Goal: Information Seeking & Learning: Find contact information

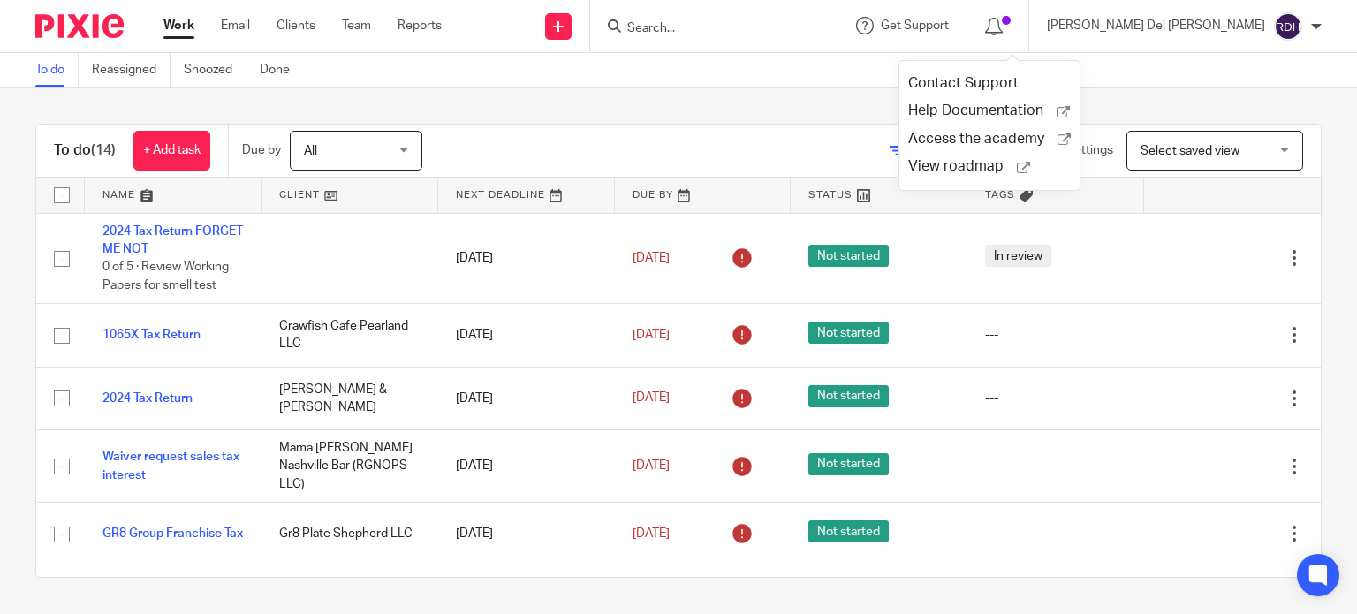
click at [768, 27] on input "Search" at bounding box center [705, 29] width 159 height 16
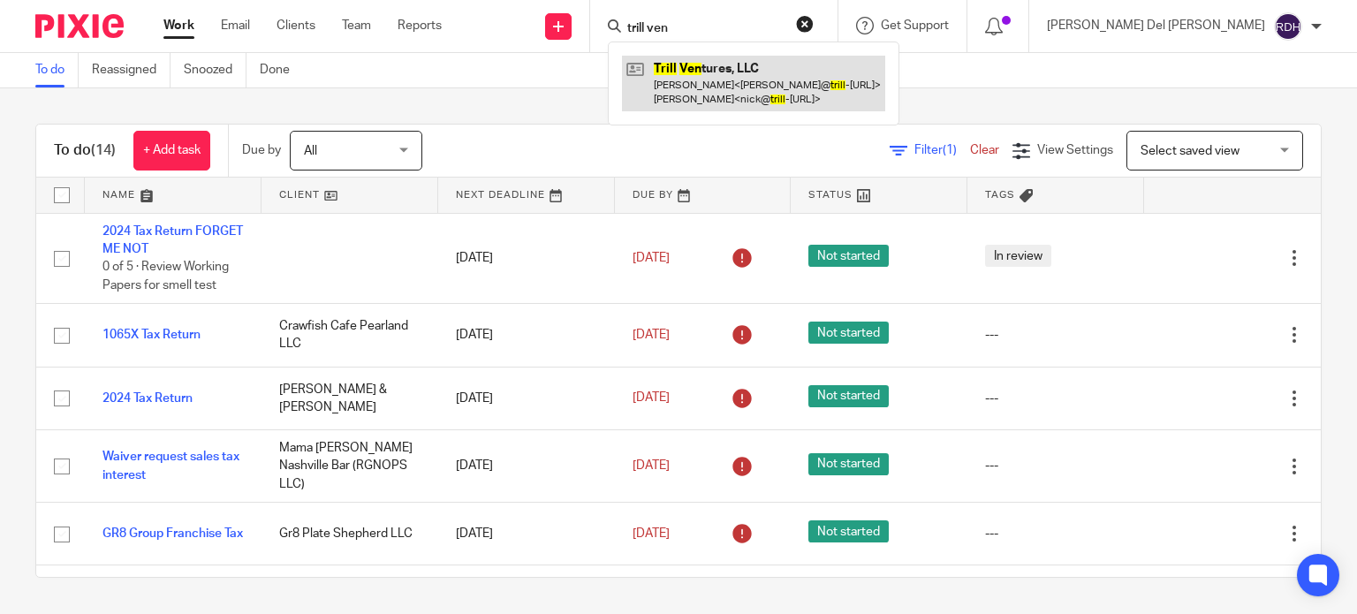
type input "trill ven"
click at [817, 86] on link at bounding box center [753, 83] width 263 height 55
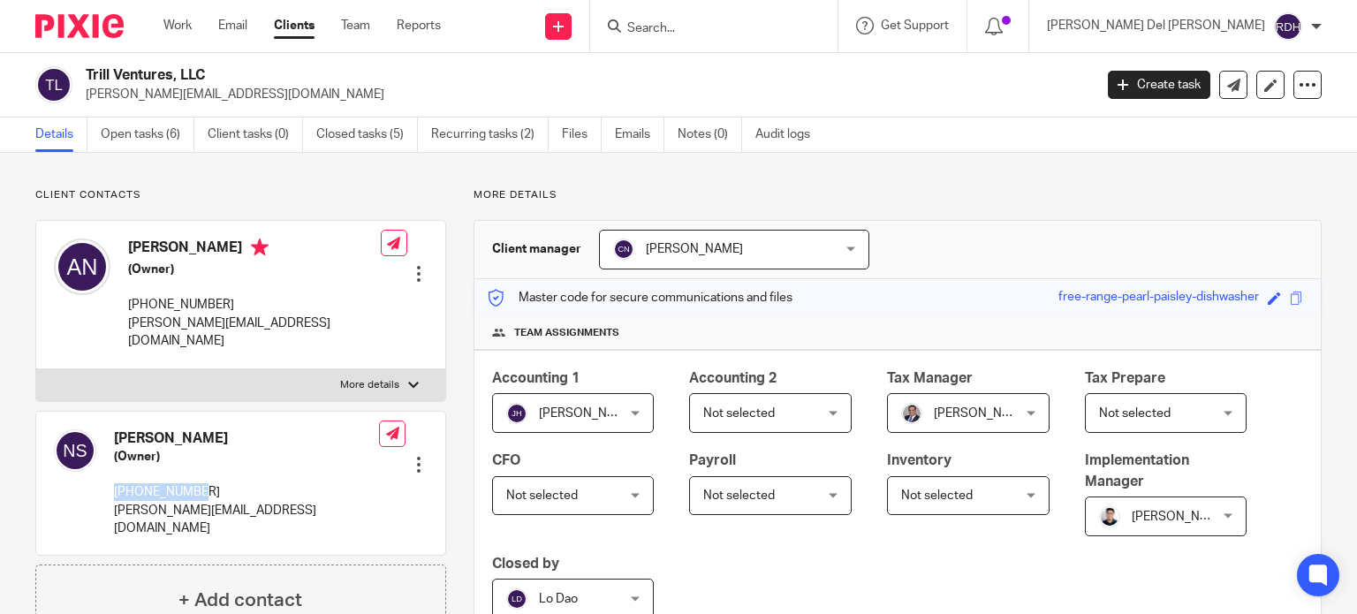
drag, startPoint x: 113, startPoint y: 471, endPoint x: 201, endPoint y: 466, distance: 88.5
click at [201, 466] on div "Nick Scurfield (Owner) 713-304-1956 nick@trill-burgers.com" at bounding box center [216, 484] width 325 height 126
copy p "713-304-1956"
drag, startPoint x: 257, startPoint y: 492, endPoint x: 111, endPoint y: 494, distance: 145.8
click at [111, 494] on div "Nick Scurfield (Owner) 713-304-1956 nick@trill-burgers.com Edit contact Create …" at bounding box center [240, 484] width 409 height 144
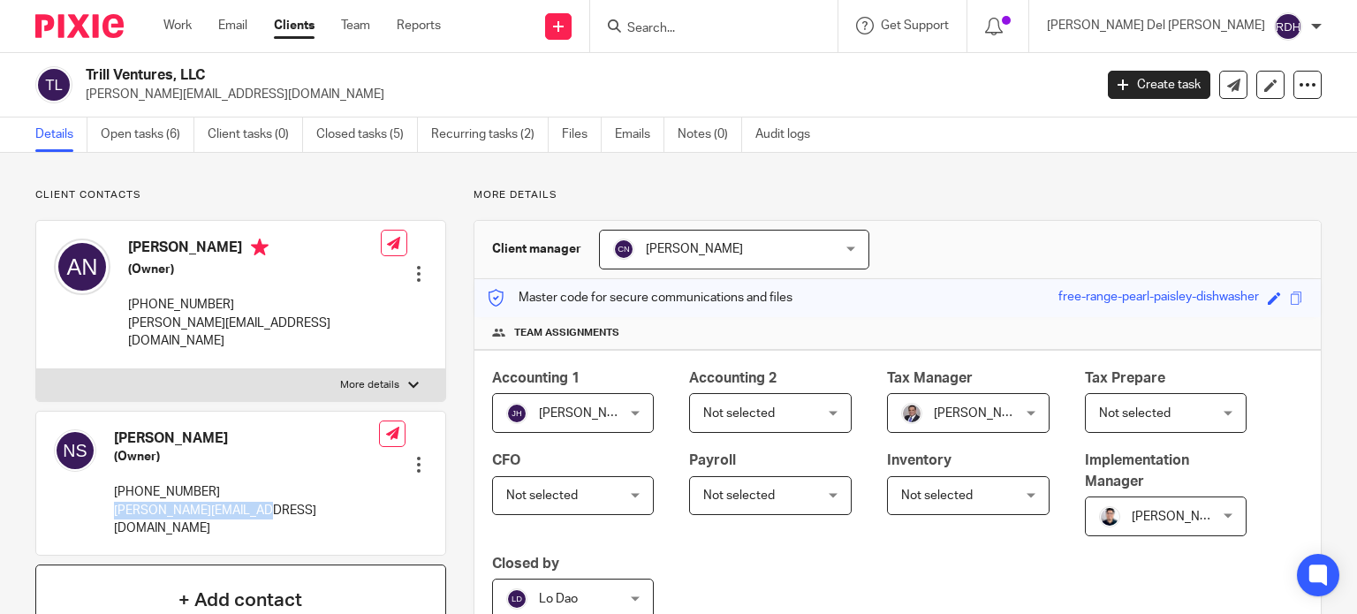
copy p "nick@trill-burgers.com"
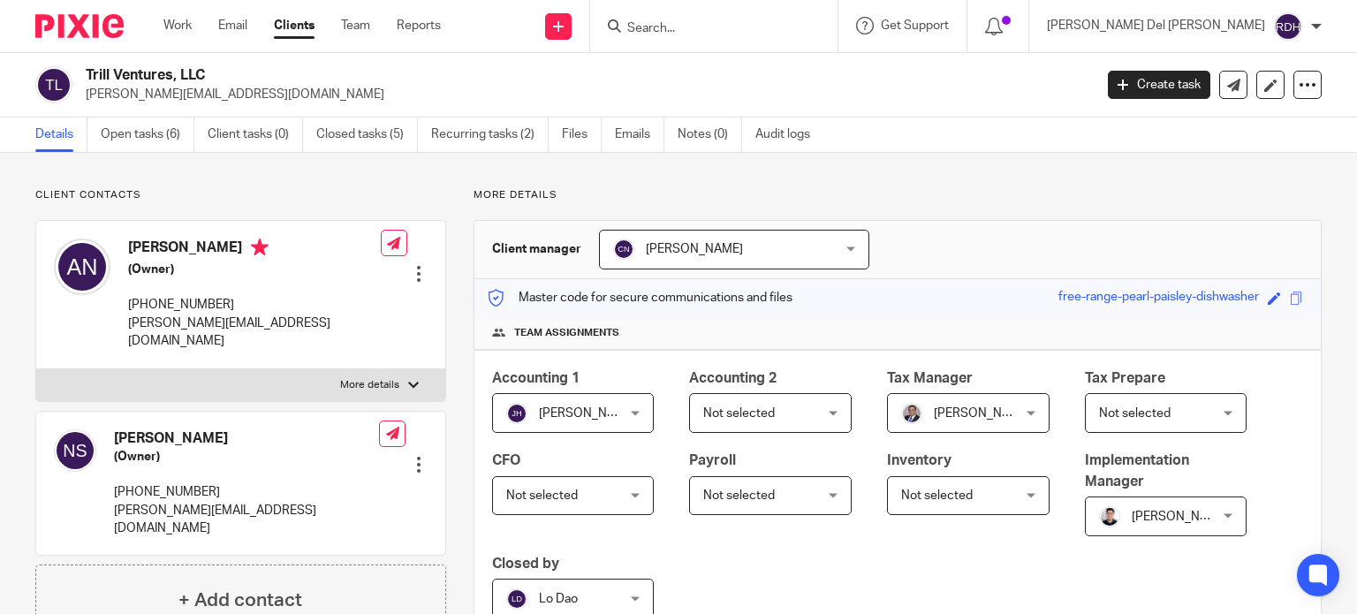
click at [249, 459] on div "Nick Scurfield (Owner) 713-304-1956 nick@trill-burgers.com Edit contact Create …" at bounding box center [240, 484] width 409 height 144
drag, startPoint x: 108, startPoint y: 476, endPoint x: 214, endPoint y: 480, distance: 106.1
click at [214, 480] on div "Nick Scurfield (Owner) 713-304-1956 nick@trill-burgers.com" at bounding box center [216, 484] width 325 height 126
copy p "713-304-1956"
click at [258, 496] on div "Nick Scurfield (Owner) 713-304-1956 nick@trill-burgers.com Edit contact Create …" at bounding box center [240, 484] width 409 height 144
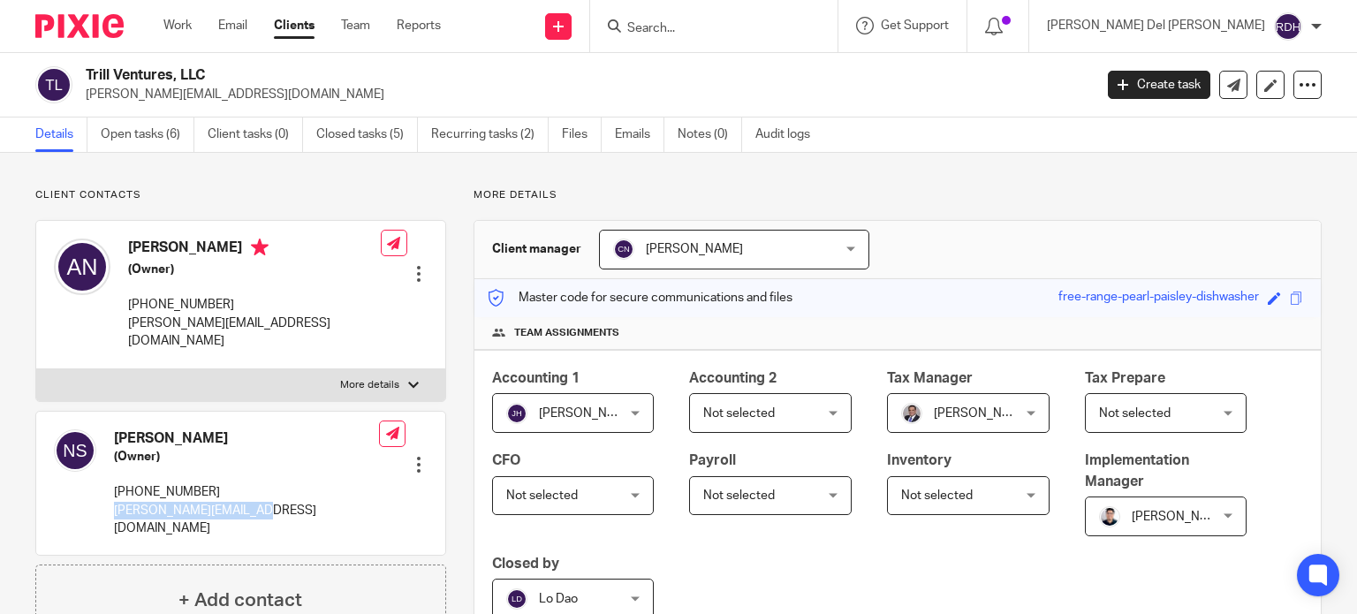
drag, startPoint x: 269, startPoint y: 494, endPoint x: 113, endPoint y: 497, distance: 155.5
click at [113, 497] on div "Nick Scurfield (Owner) 713-304-1956 nick@trill-burgers.com Edit contact Create …" at bounding box center [240, 484] width 409 height 144
copy p "nick@trill-burgers.com"
